Goal: Information Seeking & Learning: Learn about a topic

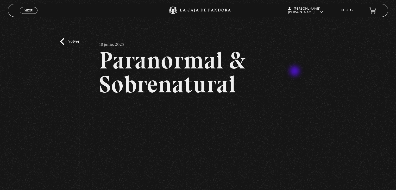
scroll to position [42, 0]
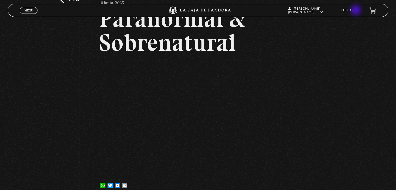
click at [354, 11] on link "Buscar" at bounding box center [347, 10] width 12 height 3
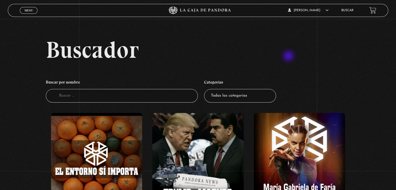
click at [289, 57] on h2 "Buscador" at bounding box center [217, 49] width 342 height 23
click at [149, 96] on input "Buscador" at bounding box center [122, 96] width 152 height 14
type input "en la mente"
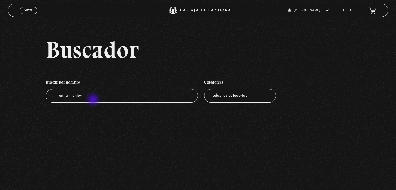
click at [94, 100] on input "en la mentev" at bounding box center [122, 96] width 152 height 14
type input "e"
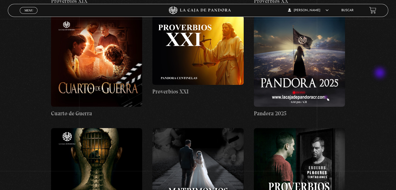
scroll to position [2115, 0]
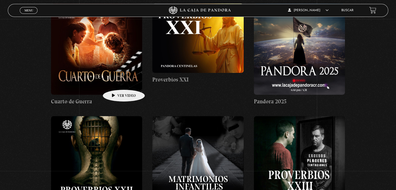
click at [116, 82] on figure at bounding box center [96, 49] width 91 height 91
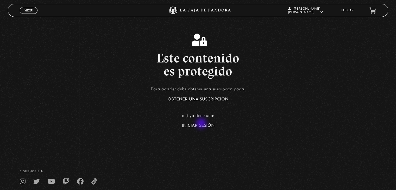
click at [202, 124] on link "Iniciar Sesión" at bounding box center [198, 126] width 33 height 4
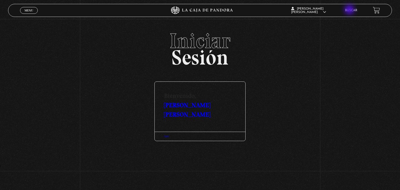
click at [350, 10] on link "Buscar" at bounding box center [351, 10] width 12 height 3
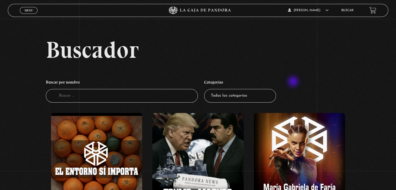
click at [294, 82] on ul "Buscar por nombre Buscador Categorías Todas las categorías 11:11 Humanitario (1…" at bounding box center [198, 89] width 304 height 31
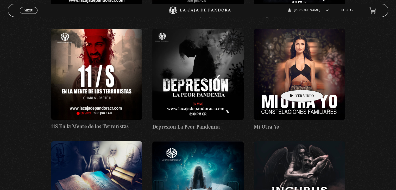
scroll to position [2782, 0]
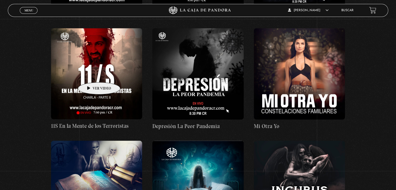
click at [91, 74] on figure at bounding box center [96, 73] width 91 height 91
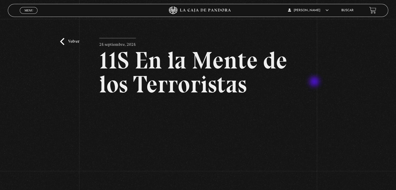
click at [315, 82] on div "Volver [DATE] 11S En la Mente de los Terroristas WhatsApp Twitter Messenger Ema…" at bounding box center [198, 129] width 396 height 220
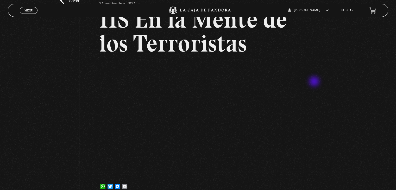
scroll to position [42, 0]
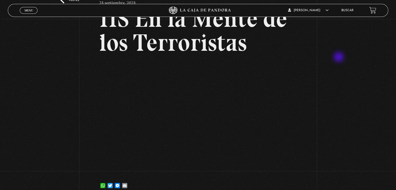
click at [339, 58] on div "Volver [DATE] 11S En la Mente de los Terroristas WhatsApp Twitter Messenger Ema…" at bounding box center [198, 87] width 396 height 220
